Goal: Task Accomplishment & Management: Manage account settings

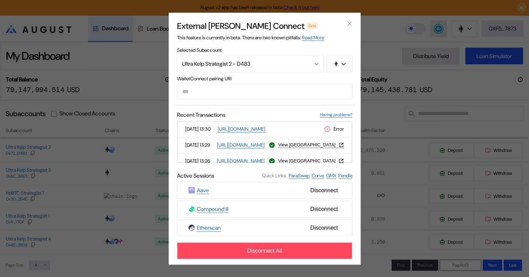
scroll to position [35, 0]
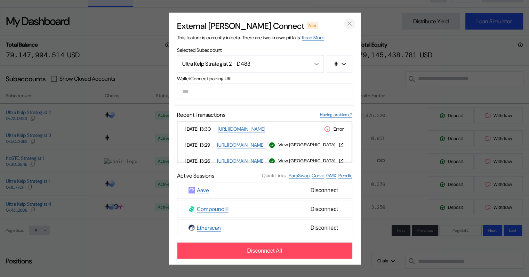
click at [349, 22] on icon "close modal" at bounding box center [349, 23] width 3 height 3
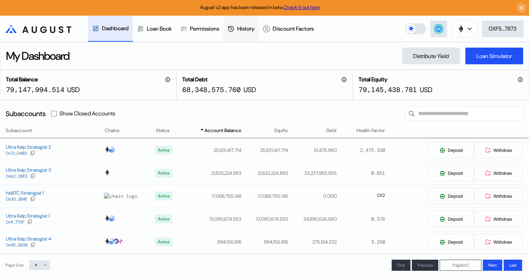
scroll to position [0, 0]
click at [441, 31] on circle at bounding box center [438, 28] width 7 height 7
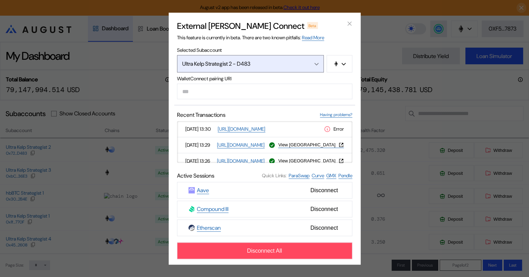
click at [316, 63] on icon "Open menu" at bounding box center [317, 64] width 4 height 3
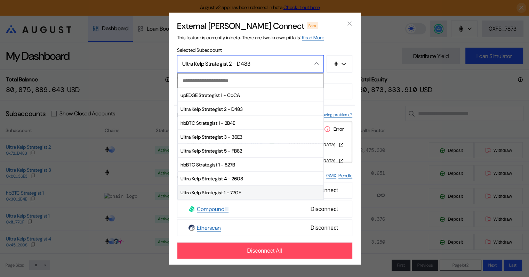
click at [245, 191] on span "Ultra Kelp Strategist 1 - 770F" at bounding box center [251, 193] width 146 height 14
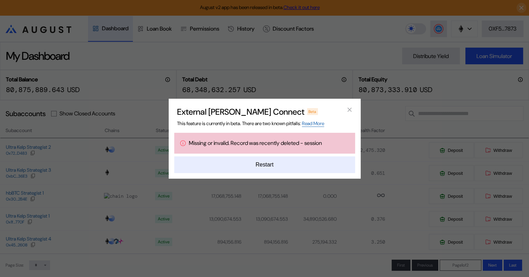
click at [265, 160] on button "Restart" at bounding box center [264, 165] width 181 height 17
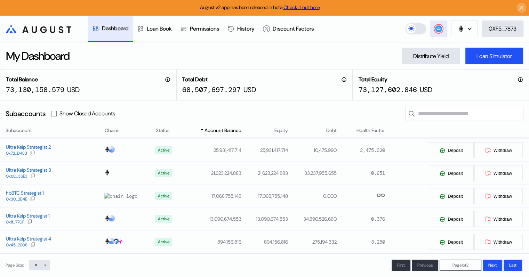
click at [436, 29] on circle at bounding box center [438, 28] width 7 height 7
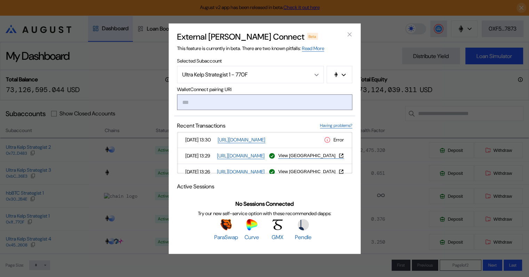
click at [214, 102] on input "modal" at bounding box center [264, 102] width 175 height 16
paste input "**********"
type input "**********"
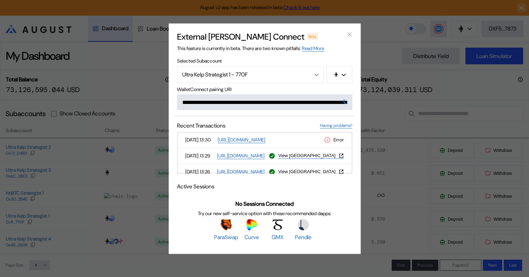
scroll to position [0, 414]
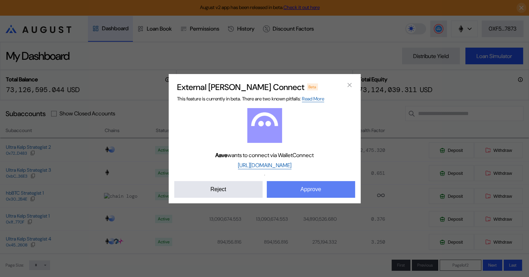
click at [309, 186] on button "Approve" at bounding box center [311, 189] width 88 height 17
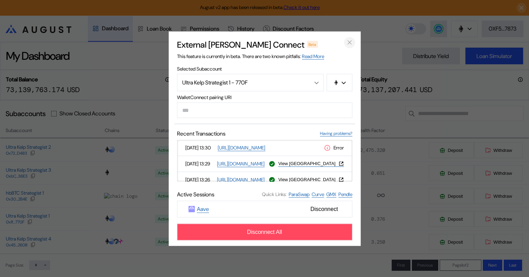
click at [351, 42] on icon "close modal" at bounding box center [349, 42] width 7 height 7
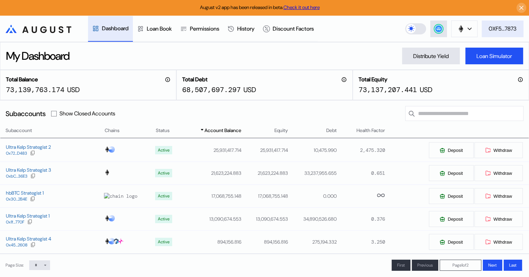
click at [505, 28] on div "0XF5...7873" at bounding box center [503, 28] width 28 height 7
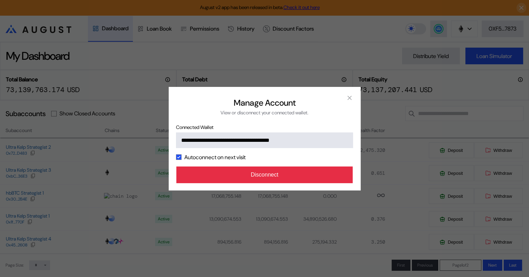
click at [278, 175] on button "Disconnect" at bounding box center [264, 175] width 177 height 17
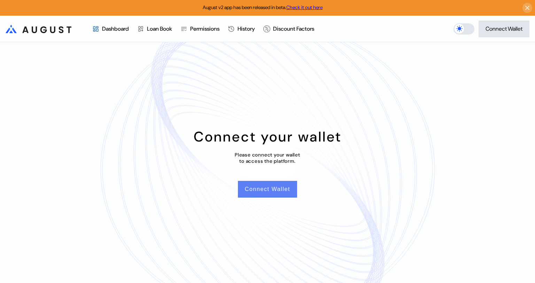
click at [277, 188] on button "Connect Wallet" at bounding box center [267, 189] width 59 height 17
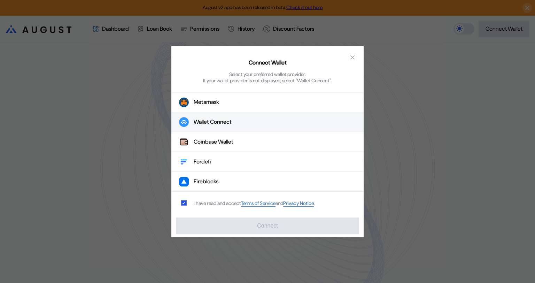
click at [239, 123] on button "Wallet Connect" at bounding box center [267, 122] width 192 height 20
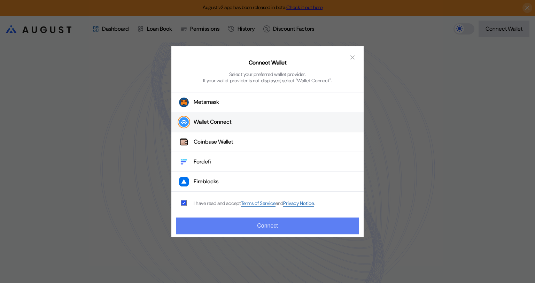
click at [281, 226] on button "Connect" at bounding box center [267, 225] width 182 height 17
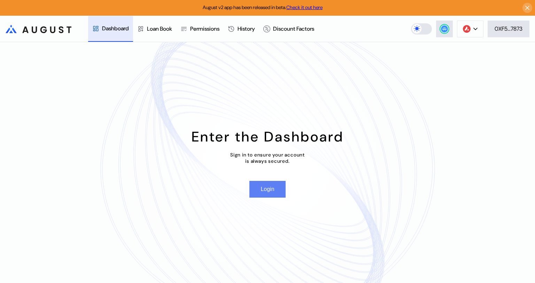
click at [267, 190] on button "Login" at bounding box center [267, 189] width 36 height 17
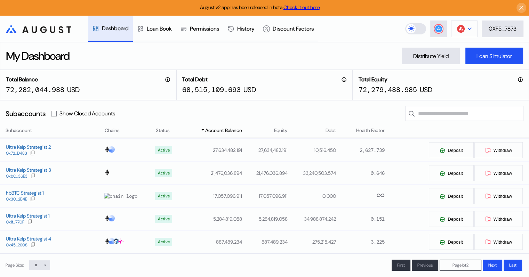
click at [473, 29] on button at bounding box center [464, 29] width 26 height 17
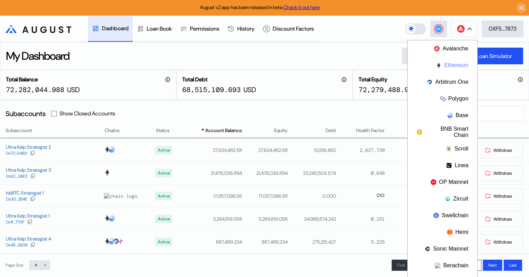
click at [447, 67] on button "Ethereum" at bounding box center [443, 65] width 70 height 17
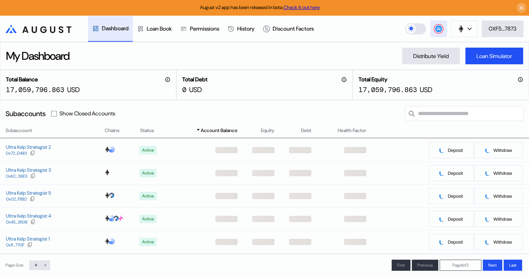
click at [437, 27] on circle at bounding box center [438, 28] width 7 height 7
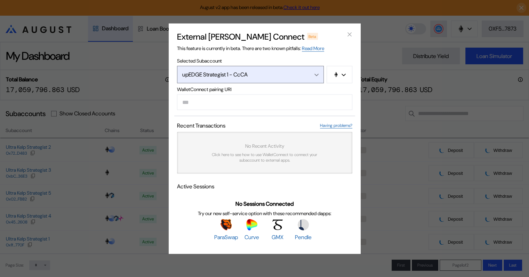
click at [314, 72] on div "Open menu" at bounding box center [315, 74] width 8 height 6
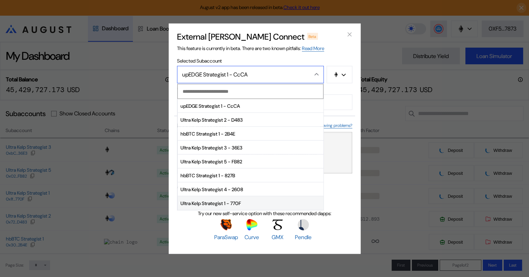
click at [236, 203] on span "Ultra Kelp Strategist 1 - 770F" at bounding box center [251, 204] width 146 height 14
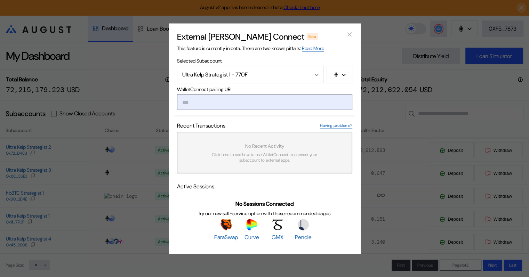
click at [203, 101] on input "modal" at bounding box center [264, 102] width 175 height 16
paste input "**********"
type input "**********"
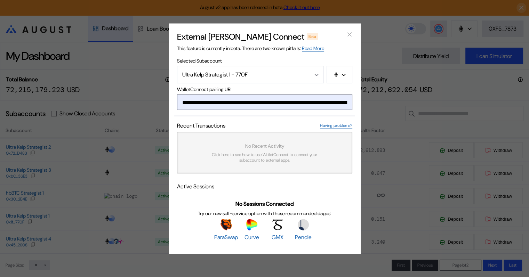
scroll to position [0, 421]
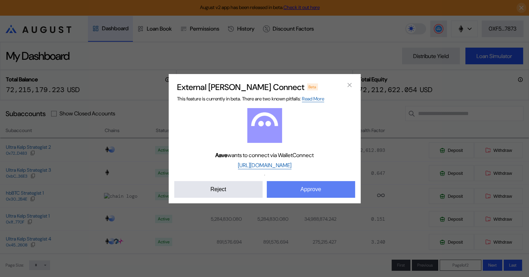
click at [332, 189] on button "Approve" at bounding box center [311, 189] width 88 height 17
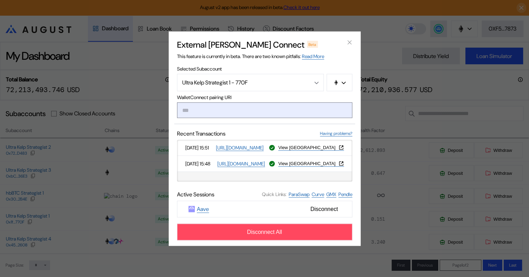
click at [204, 110] on input "modal" at bounding box center [264, 110] width 175 height 16
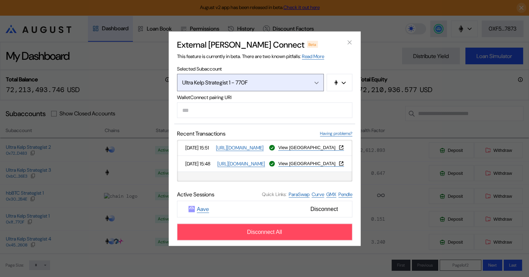
click at [316, 82] on icon "Open menu" at bounding box center [317, 82] width 4 height 3
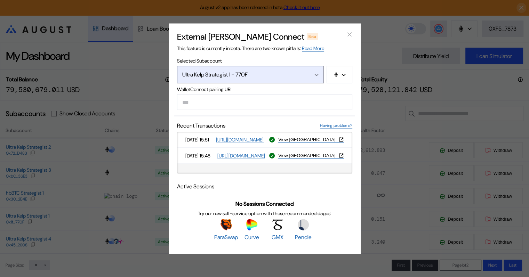
click at [315, 75] on icon "Open menu" at bounding box center [317, 74] width 4 height 3
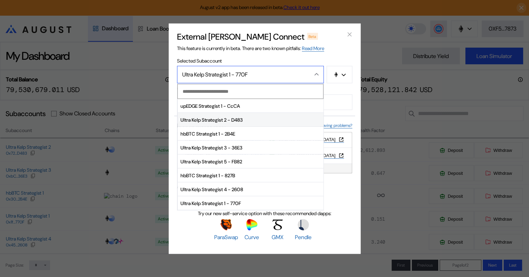
click at [234, 120] on span "Ultra Kelp Strategist 2 - D483" at bounding box center [251, 120] width 146 height 14
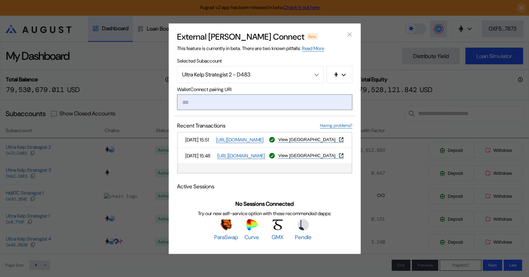
click at [224, 100] on input "modal" at bounding box center [264, 102] width 175 height 16
paste input "**********"
type input "**********"
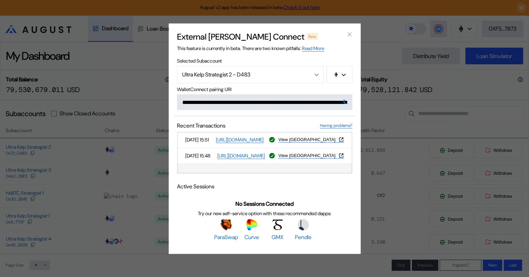
scroll to position [0, 426]
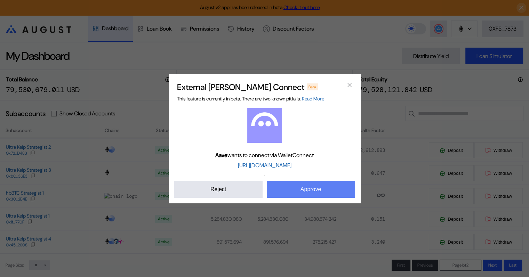
click at [317, 191] on button "Approve" at bounding box center [311, 189] width 88 height 17
